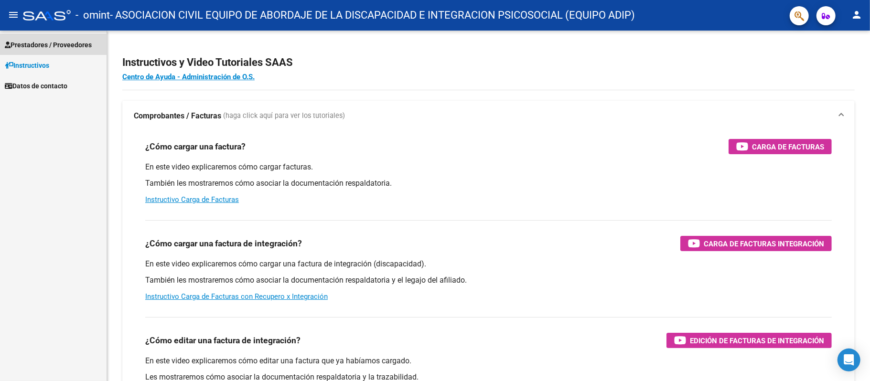
click at [56, 41] on span "Prestadores / Proveedores" at bounding box center [48, 45] width 87 height 11
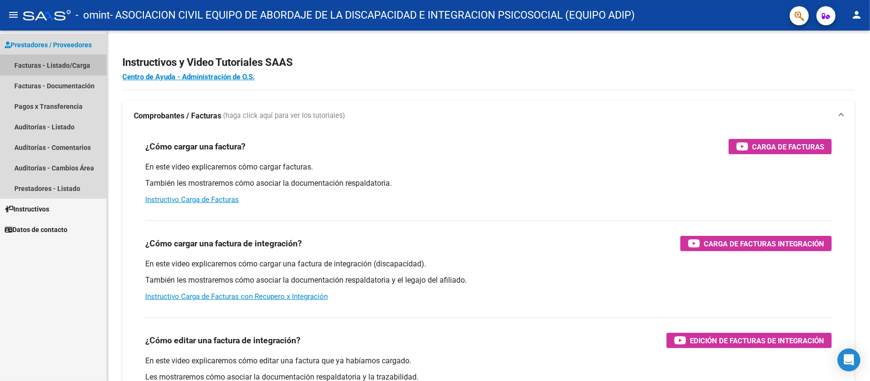
click at [54, 67] on link "Facturas - Listado/Carga" at bounding box center [53, 65] width 107 height 21
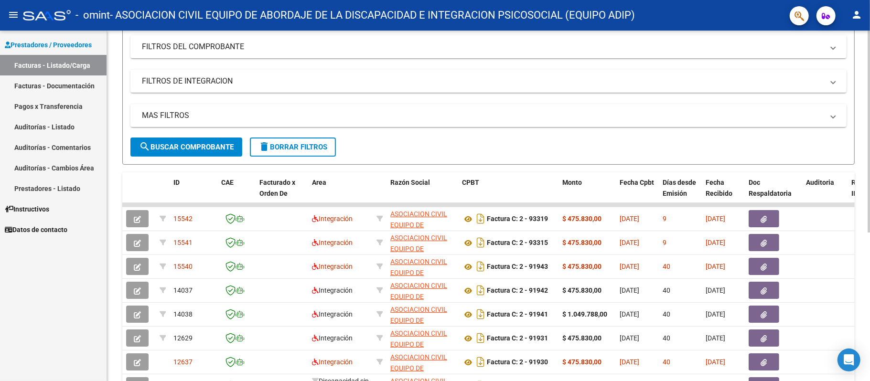
scroll to position [259, 0]
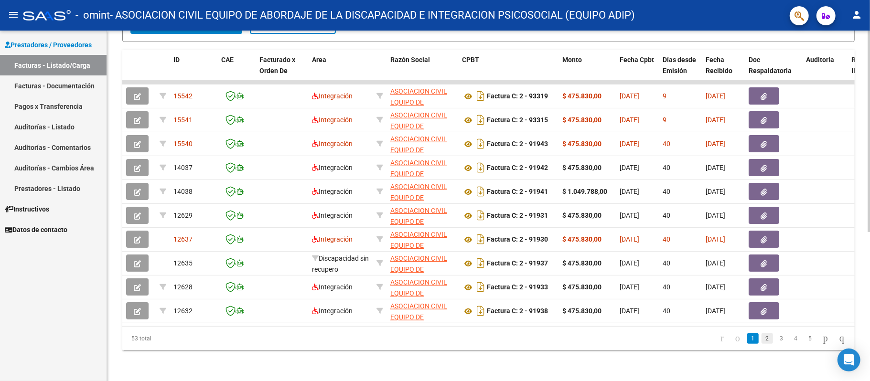
click at [762, 337] on link "2" at bounding box center [767, 339] width 11 height 11
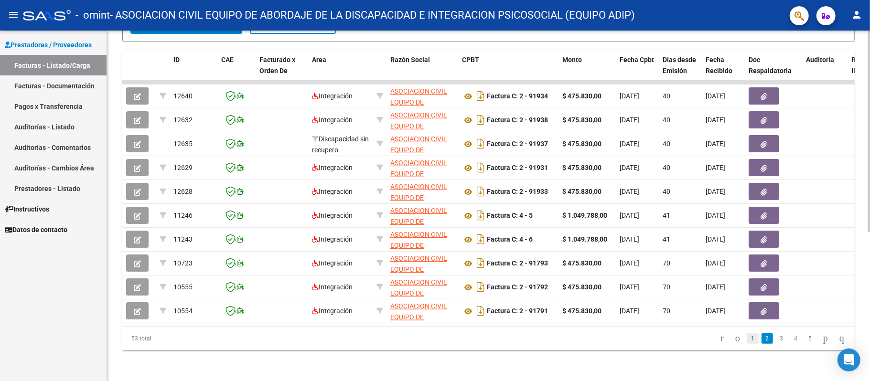
click at [747, 334] on link "1" at bounding box center [752, 339] width 11 height 11
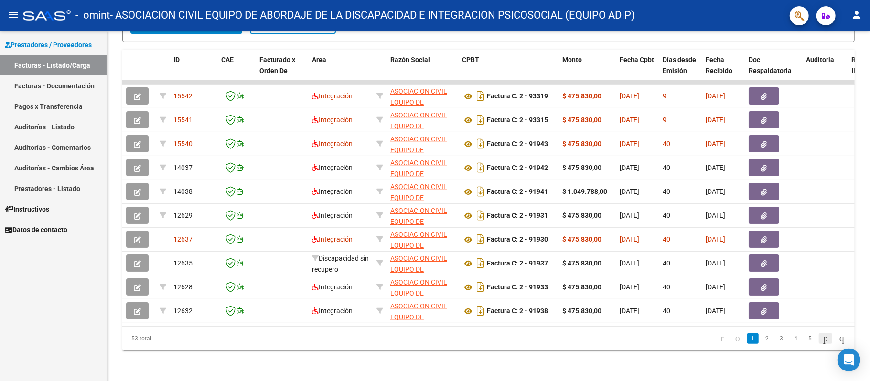
click at [822, 341] on icon "go to next page" at bounding box center [826, 338] width 8 height 11
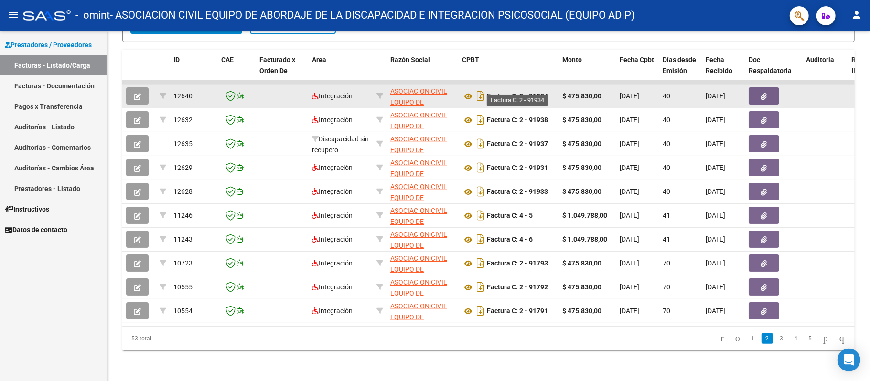
drag, startPoint x: 548, startPoint y: 182, endPoint x: 497, endPoint y: 86, distance: 108.6
click at [497, 86] on datatable-scroller "12640 Integración ASOCIACION CIVIL EQUIPO DE ABORDAJE DE LA DISCAPACIDAD E INTE…" at bounding box center [488, 201] width 733 height 243
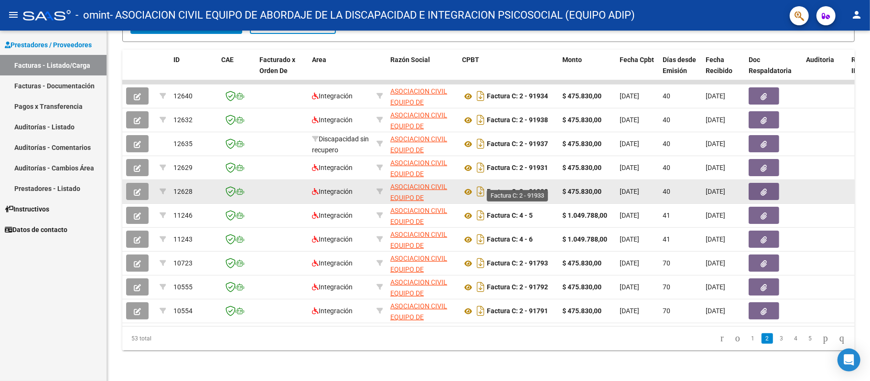
click at [544, 188] on strong "Factura C: 2 - 91933" at bounding box center [517, 192] width 61 height 8
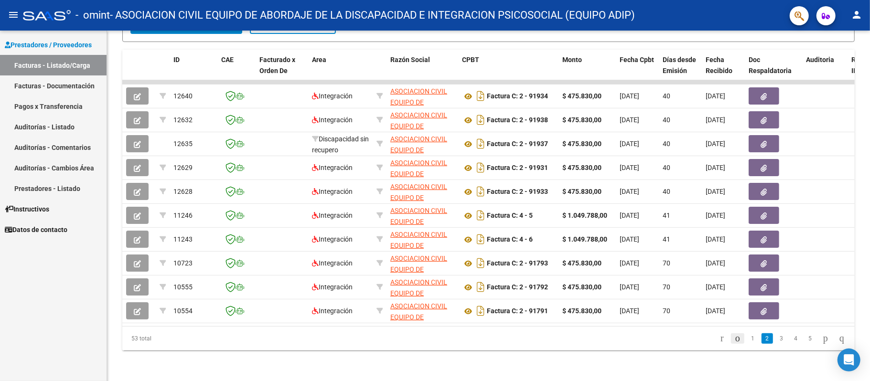
click at [734, 339] on icon "go to previous page" at bounding box center [738, 338] width 8 height 11
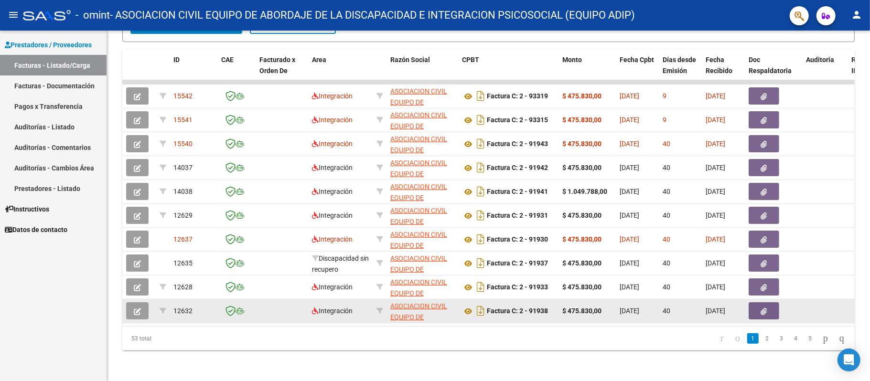
drag, startPoint x: 542, startPoint y: 93, endPoint x: 549, endPoint y: 308, distance: 215.1
click at [549, 308] on datatable-scroller "15542 Integración ASOCIACION CIVIL EQUIPO DE ABORDAJE DE LA DISCAPACIDAD E INTE…" at bounding box center [488, 201] width 733 height 243
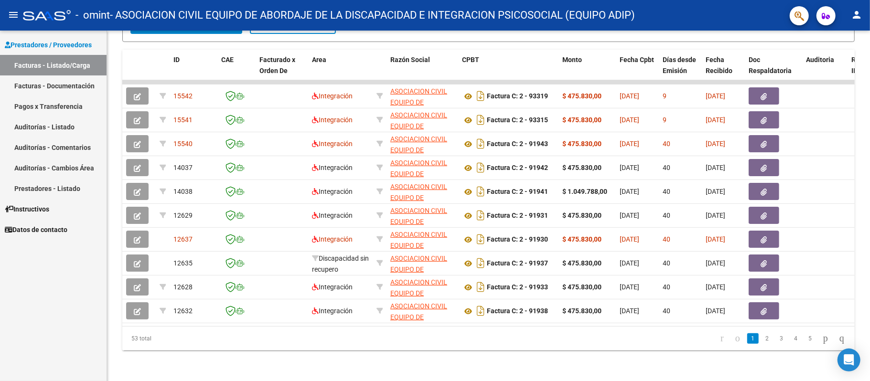
click at [491, 359] on div "Video tutorial PRESTADORES -> Listado de CPBTs Emitidos por Prestadores / Prove…" at bounding box center [488, 81] width 763 height 601
click at [762, 339] on link "2" at bounding box center [767, 339] width 11 height 11
